Goal: Information Seeking & Learning: Learn about a topic

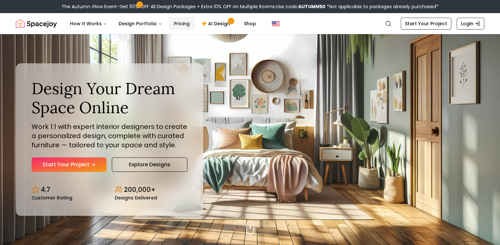
click at [183, 25] on link "Pricing" at bounding box center [182, 23] width 26 height 13
